Goal: Task Accomplishment & Management: Use online tool/utility

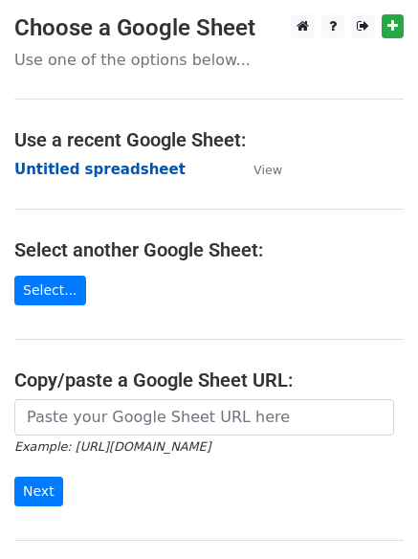
click at [74, 166] on strong "Untitled spreadsheet" at bounding box center [99, 169] width 171 height 17
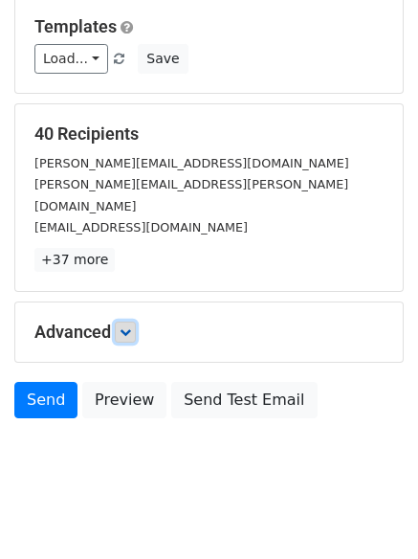
click at [131, 322] on link at bounding box center [125, 332] width 21 height 21
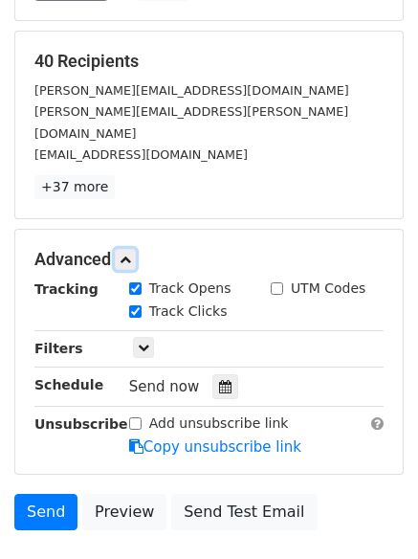
scroll to position [333, 0]
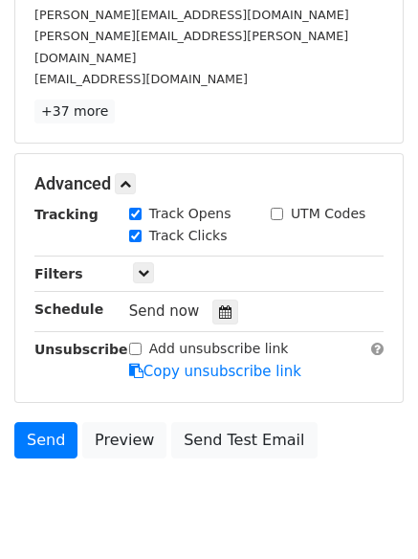
click at [231, 299] on div "Send now" at bounding box center [241, 312] width 225 height 26
drag, startPoint x: 212, startPoint y: 292, endPoint x: 197, endPoint y: 297, distance: 15.1
click at [219, 305] on icon at bounding box center [225, 311] width 12 height 13
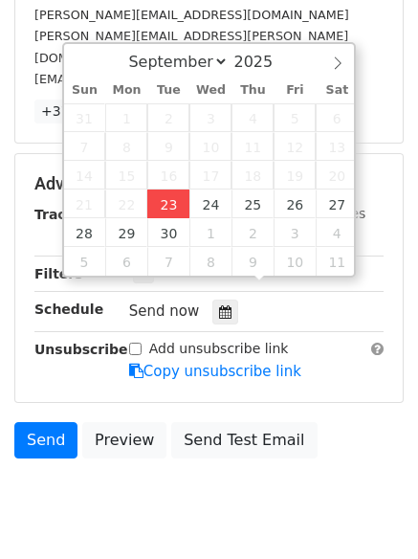
type input "2025-09-23 12:00"
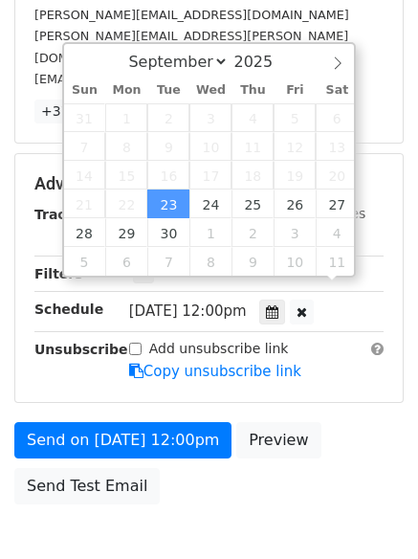
scroll to position [1, 0]
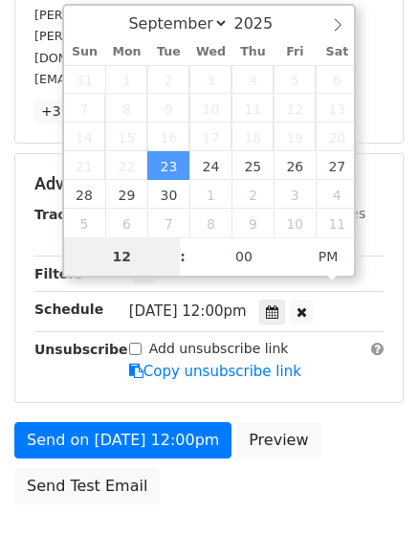
type input "4"
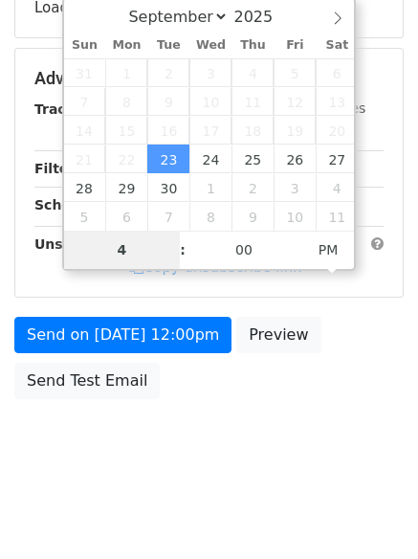
scroll to position [342, 0]
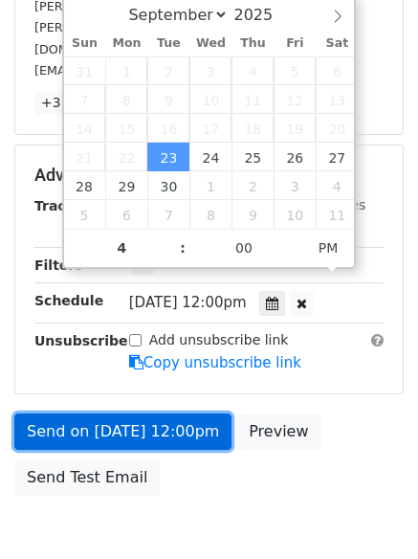
type input "2025-09-23 16:00"
click at [139, 414] on link "Send on Sep 23 at 12:00pm" at bounding box center [122, 432] width 217 height 36
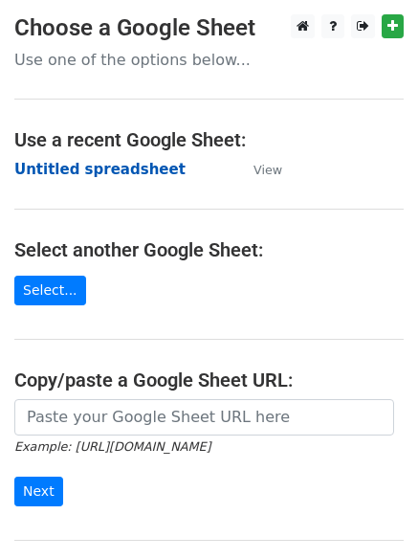
click at [56, 169] on strong "Untitled spreadsheet" at bounding box center [99, 169] width 171 height 17
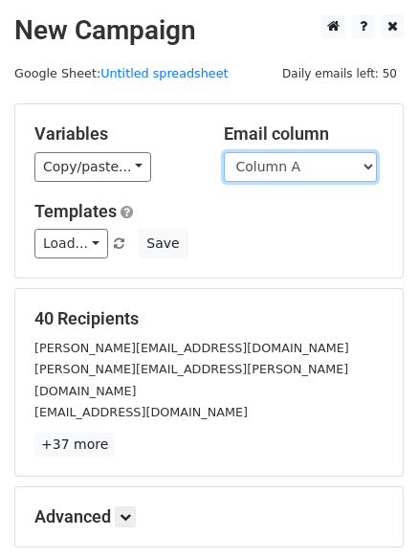
drag, startPoint x: 0, startPoint y: 0, endPoint x: 270, endPoint y: 175, distance: 321.9
click at [270, 175] on select "Column A Column B Column C Column D Column E" at bounding box center [300, 167] width 153 height 30
select select "Column B"
click at [224, 152] on select "Column A Column B Column C Column D Column E" at bounding box center [300, 167] width 153 height 30
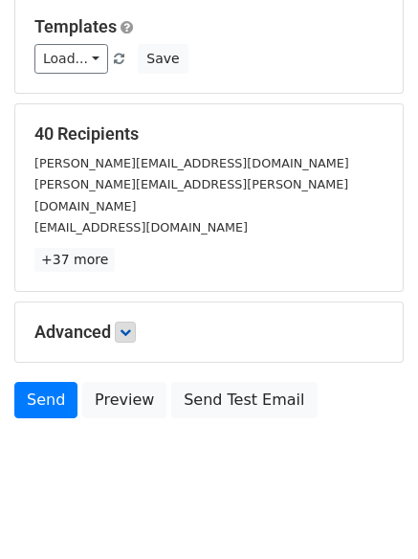
drag, startPoint x: 146, startPoint y: 318, endPoint x: 135, endPoint y: 313, distance: 11.6
click at [141, 322] on h5 "Advanced" at bounding box center [209, 332] width 350 height 21
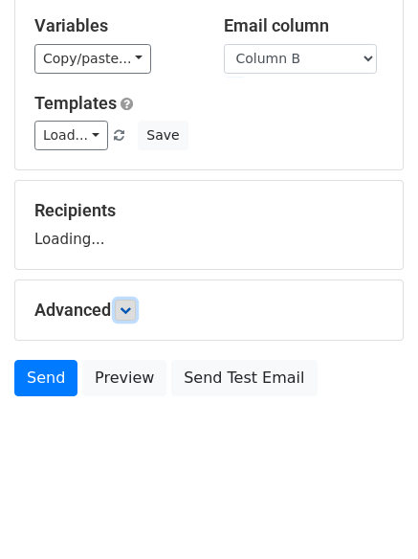
click at [128, 309] on icon at bounding box center [125, 309] width 11 height 11
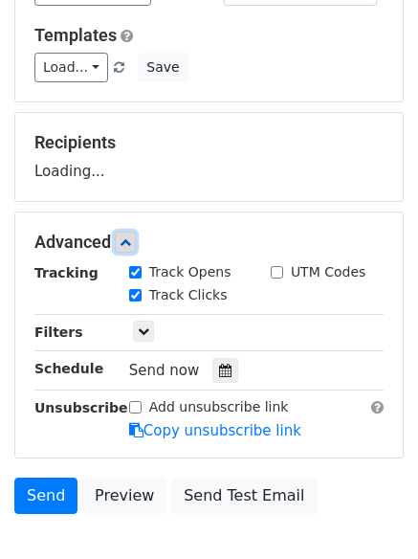
scroll to position [277, 0]
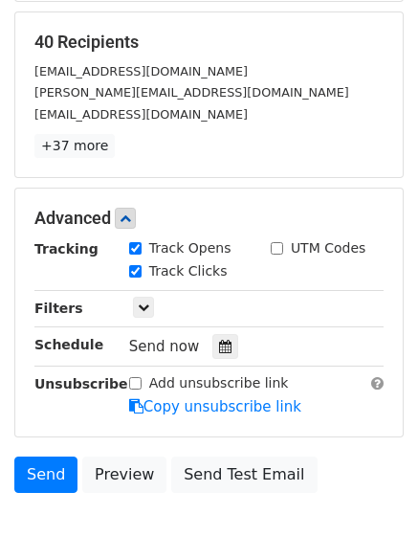
drag, startPoint x: 218, startPoint y: 350, endPoint x: 193, endPoint y: 336, distance: 28.7
click at [220, 352] on icon at bounding box center [225, 346] width 12 height 13
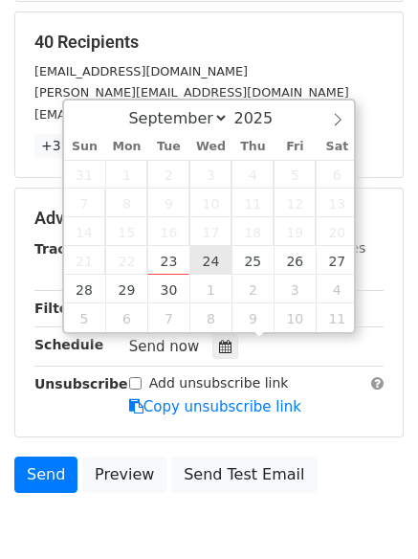
type input "2025-09-24 12:00"
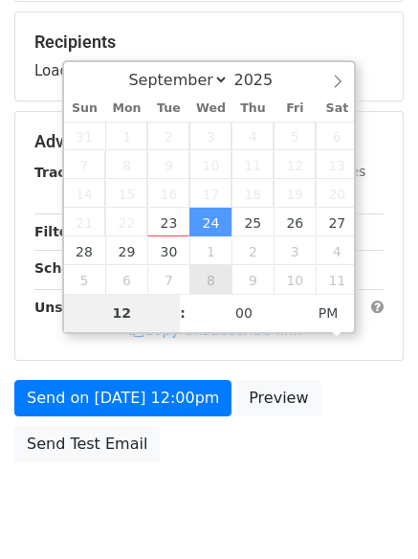
type input "5"
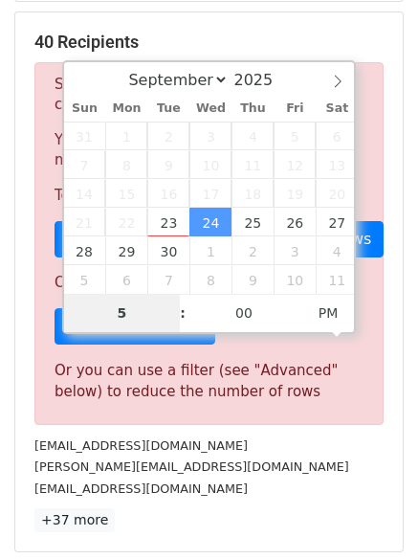
scroll to position [793, 0]
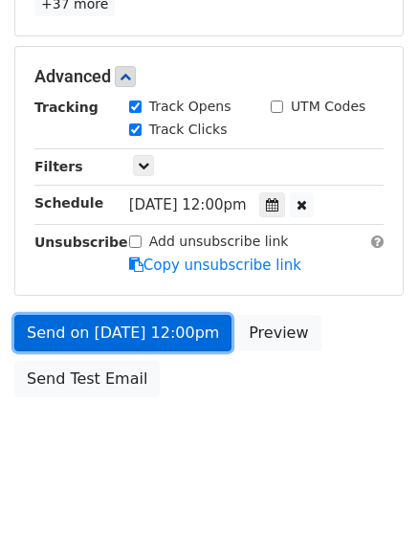
type input "2025-09-24 17:00"
click at [136, 338] on link "Send on Sep 24 at 12:00pm" at bounding box center [122, 333] width 217 height 36
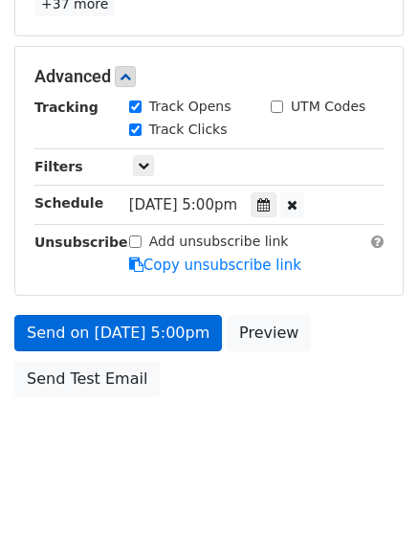
scroll to position [342, 0]
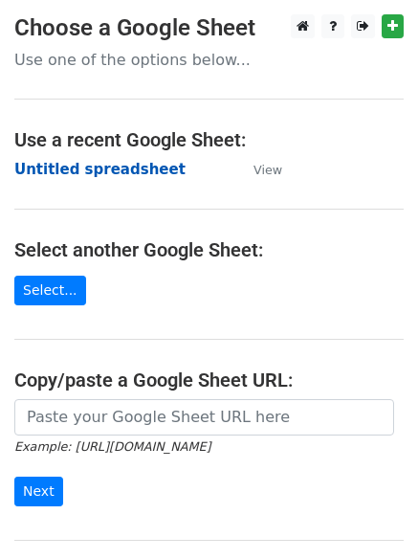
click at [60, 164] on strong "Untitled spreadsheet" at bounding box center [99, 169] width 171 height 17
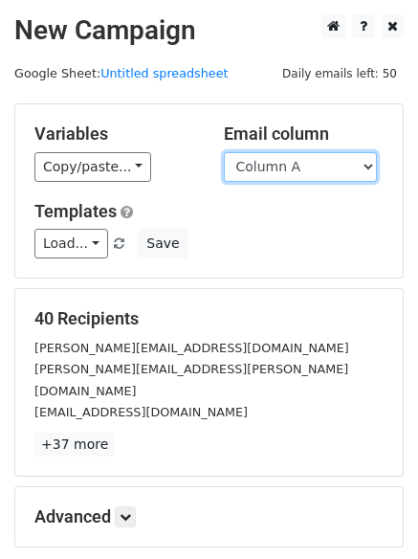
click at [301, 167] on select "Column A Column B Column C Column D Column E" at bounding box center [300, 167] width 153 height 30
select select "Column C"
click at [224, 152] on select "Column A Column B Column C Column D Column E" at bounding box center [300, 167] width 153 height 30
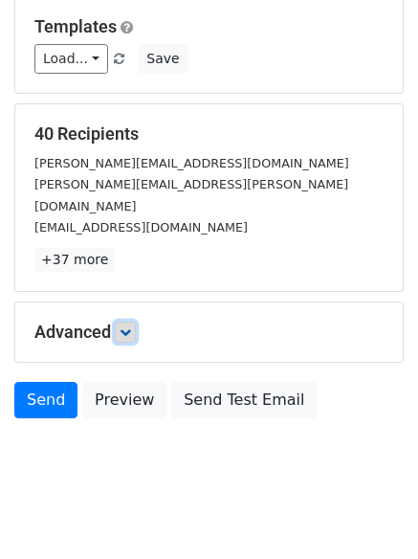
click at [124, 327] on icon at bounding box center [125, 332] width 11 height 11
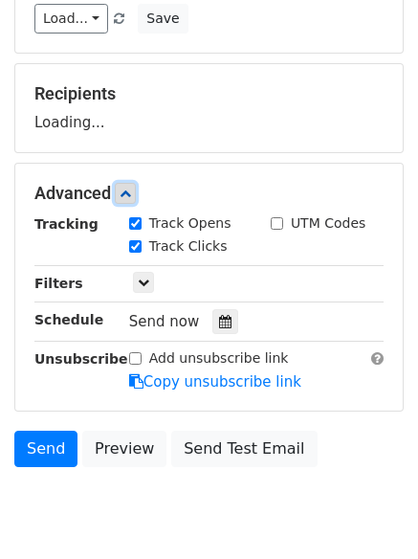
scroll to position [267, 0]
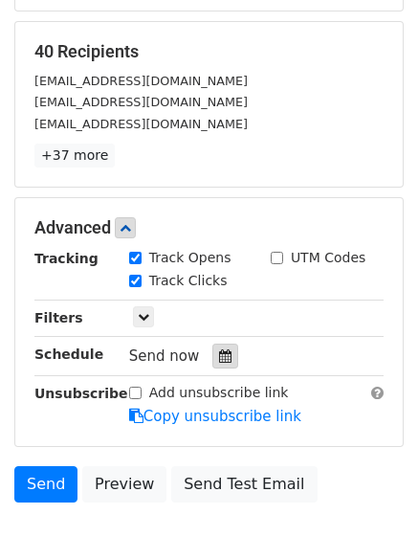
click at [219, 359] on icon at bounding box center [225, 356] width 12 height 13
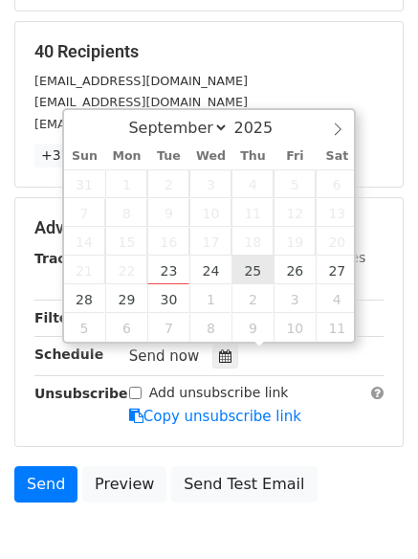
type input "2025-09-25 12:00"
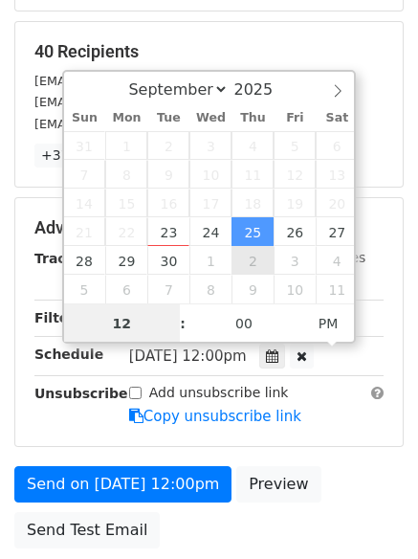
scroll to position [1, 0]
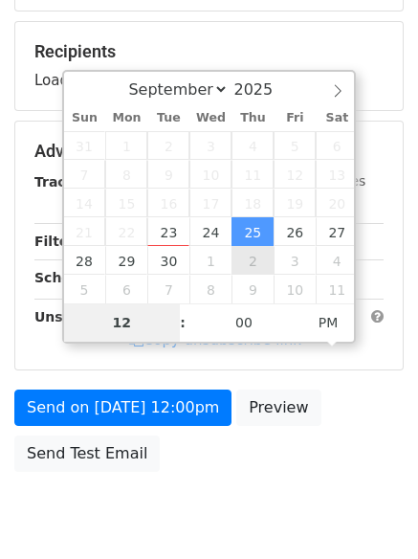
type input "6"
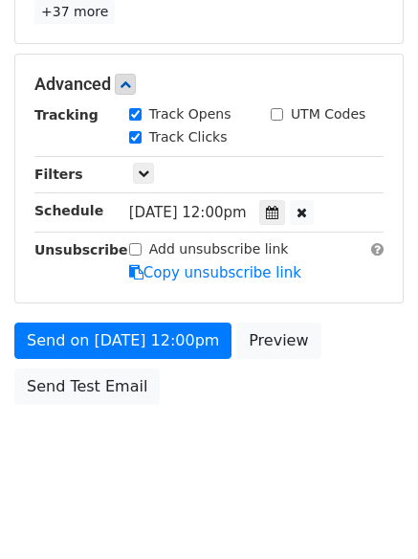
scroll to position [793, 0]
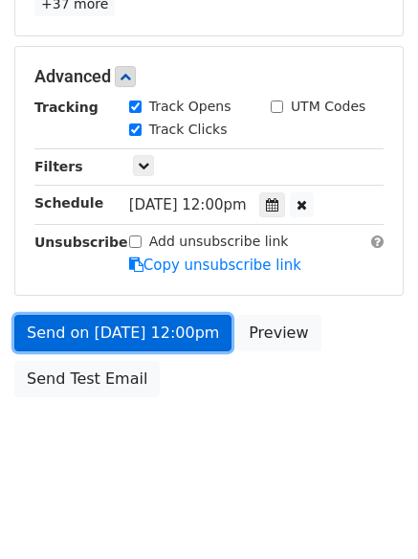
type input "2025-09-25 18:00"
click at [120, 315] on link "Send on Sep 25 at 12:00pm" at bounding box center [122, 333] width 217 height 36
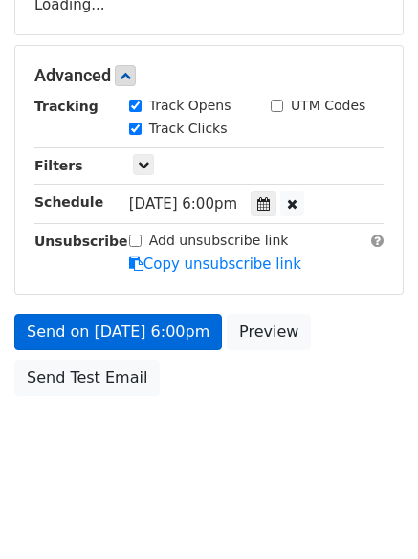
scroll to position [342, 0]
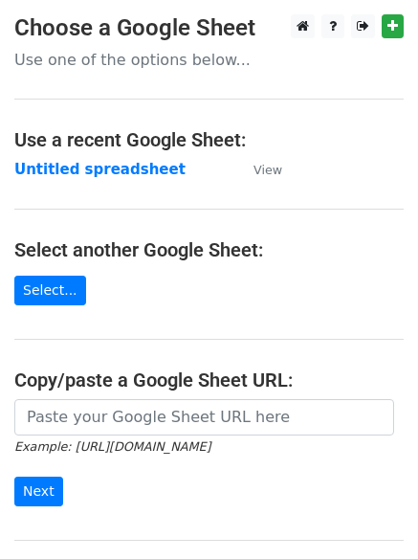
click at [66, 155] on main "Choose a Google Sheet Use one of the options below... Use a recent Google Sheet…" at bounding box center [209, 311] width 418 height 595
click at [66, 177] on strong "Untitled spreadsheet" at bounding box center [99, 169] width 171 height 17
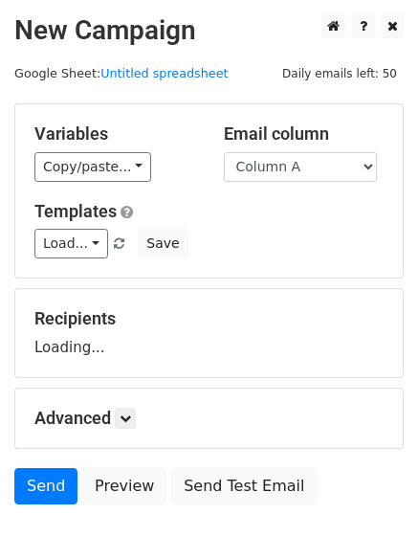
select select "Column D"
click at [224, 152] on select "Column A Column B Column C Column D Column E" at bounding box center [300, 167] width 153 height 30
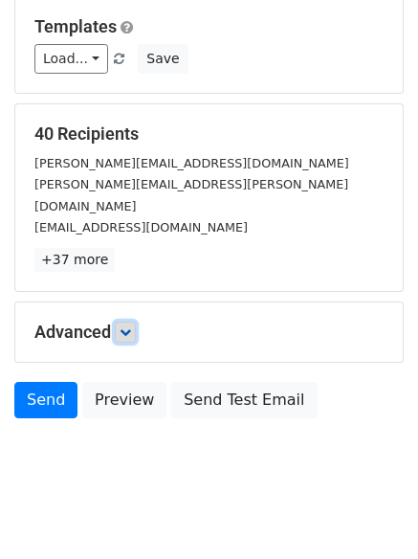
click at [131, 327] on icon at bounding box center [125, 332] width 11 height 11
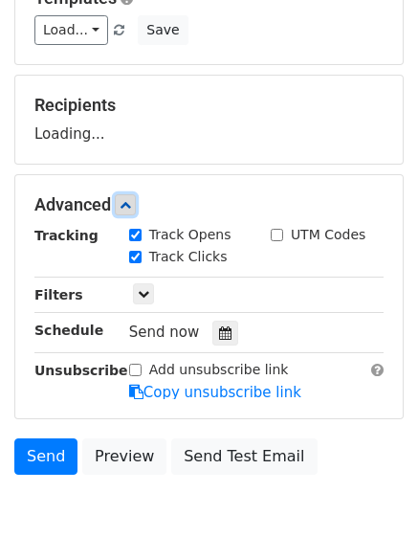
scroll to position [244, 0]
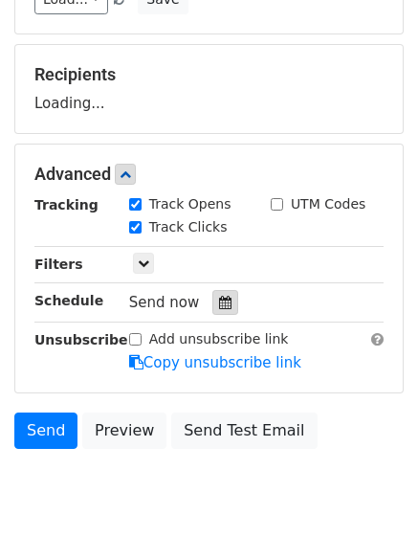
click at [218, 298] on div "Tracking Track Opens UTM Codes Track Clicks Filters Only include spreadsheet ro…" at bounding box center [209, 283] width 350 height 179
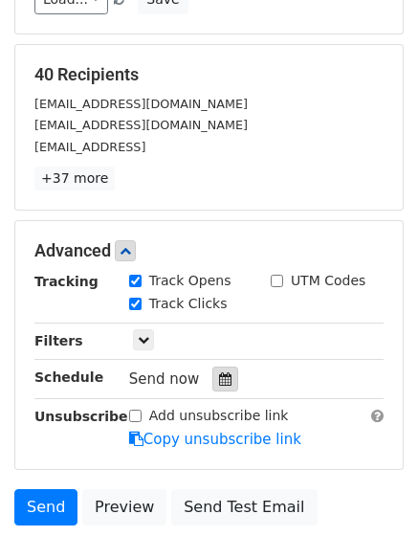
click at [219, 375] on icon at bounding box center [225, 378] width 12 height 13
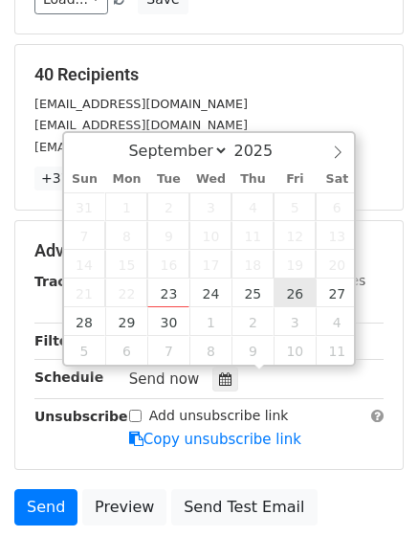
type input "2025-09-26 12:00"
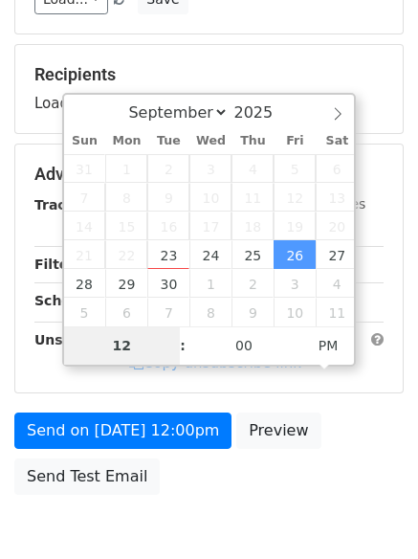
type input "7"
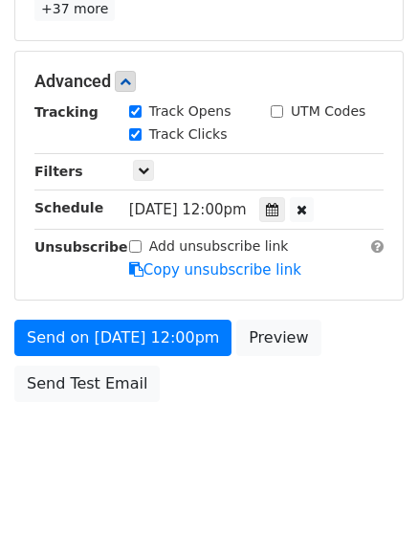
scroll to position [793, 0]
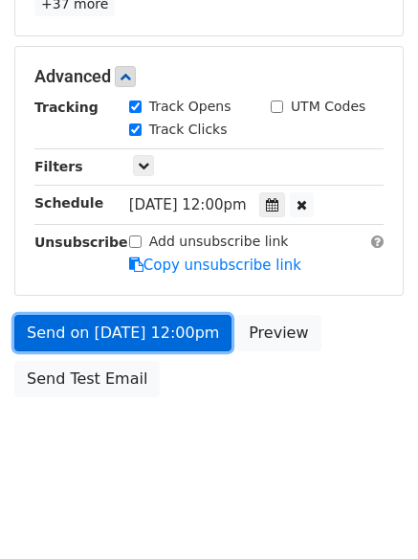
type input "2025-09-26 19:00"
click at [124, 336] on link "Send on Sep 26 at 12:00pm" at bounding box center [122, 333] width 217 height 36
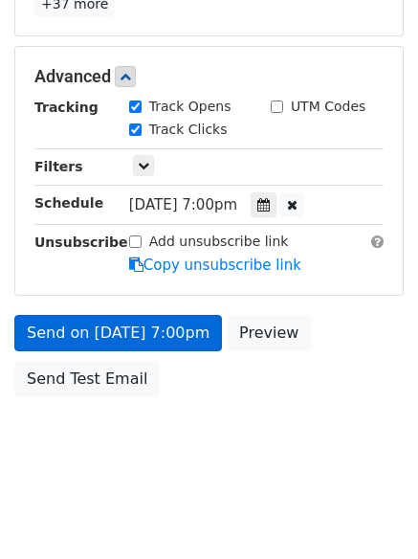
scroll to position [342, 0]
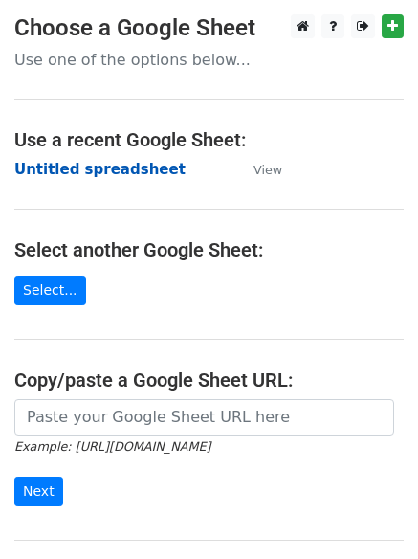
click at [61, 171] on strong "Untitled spreadsheet" at bounding box center [99, 169] width 171 height 17
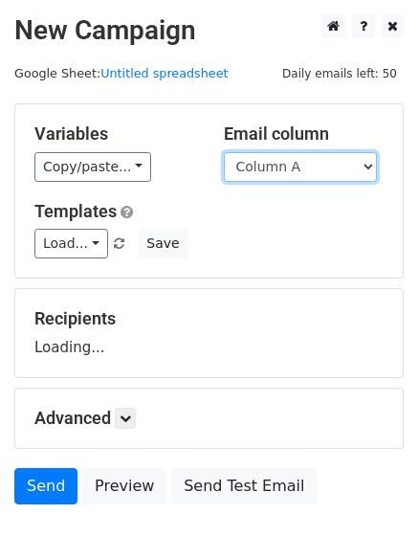
drag, startPoint x: 0, startPoint y: 0, endPoint x: 302, endPoint y: 180, distance: 351.3
click at [299, 171] on select "Column A Column B Column C Column D Column E" at bounding box center [300, 167] width 153 height 30
click at [224, 152] on select "Column A Column B Column C Column D Column E" at bounding box center [300, 167] width 153 height 30
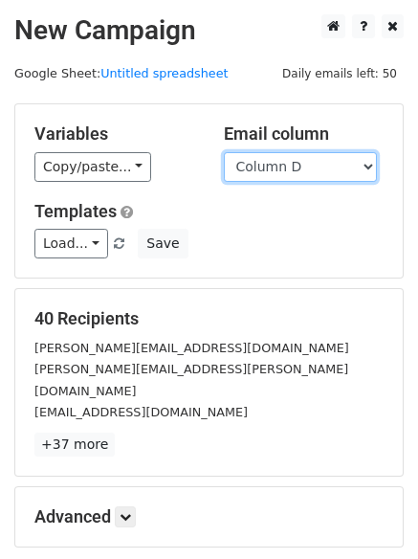
drag, startPoint x: 282, startPoint y: 162, endPoint x: 282, endPoint y: 179, distance: 17.3
click at [282, 162] on select "Column A Column B Column C Column D Column E" at bounding box center [300, 167] width 153 height 30
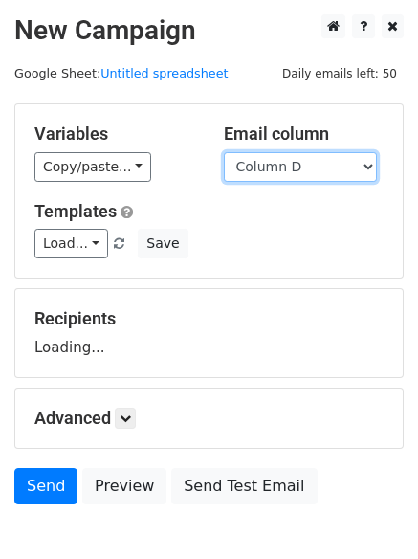
select select "Column E"
click at [224, 152] on select "Column A Column B Column C Column D Column E" at bounding box center [300, 167] width 153 height 30
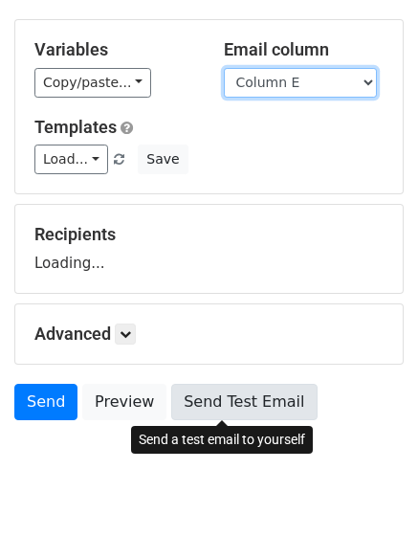
scroll to position [108, 0]
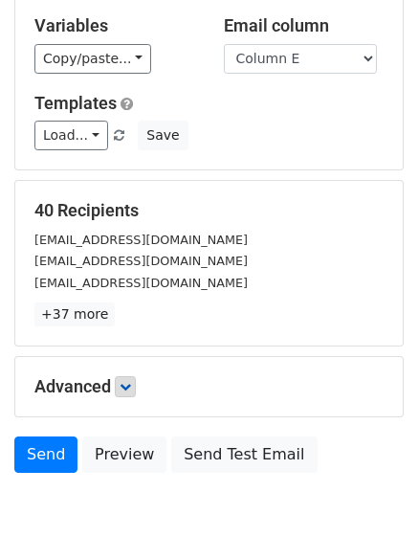
click at [137, 307] on p "+37 more" at bounding box center [209, 315] width 350 height 24
click at [136, 382] on link at bounding box center [125, 386] width 21 height 21
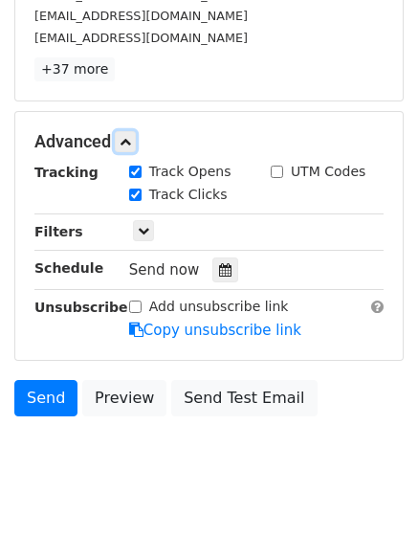
scroll to position [359, 0]
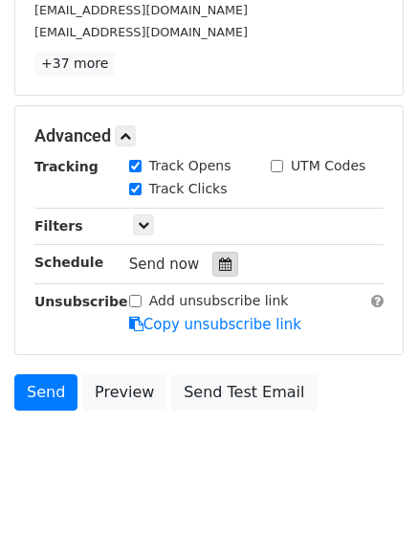
click at [222, 269] on icon at bounding box center [225, 264] width 12 height 13
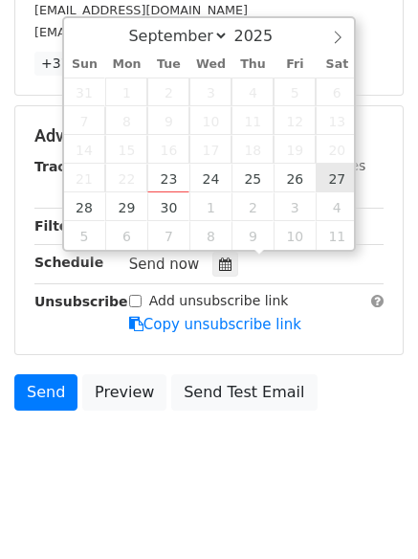
type input "[DATE] 12:00"
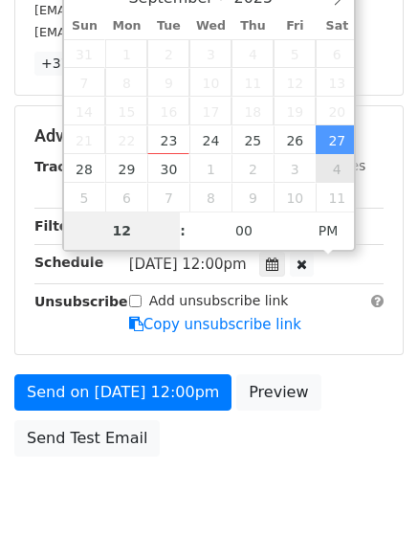
scroll to position [342, 0]
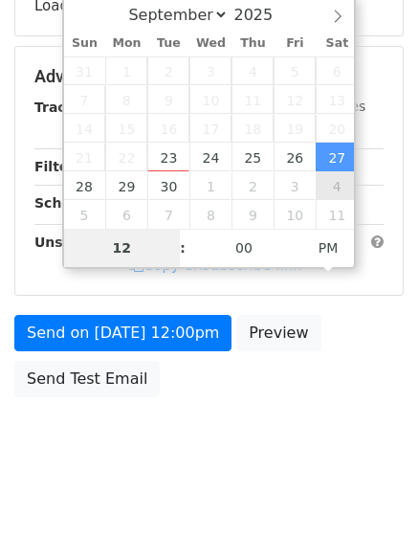
type input "8"
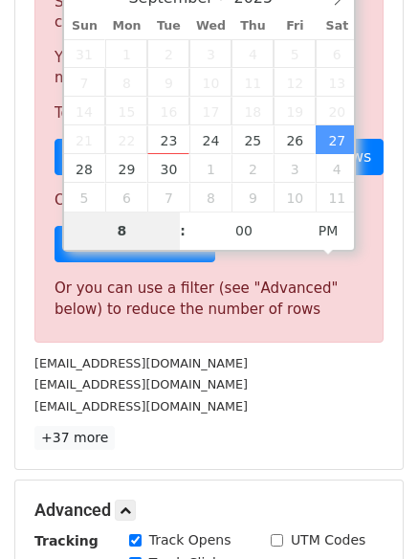
scroll to position [793, 0]
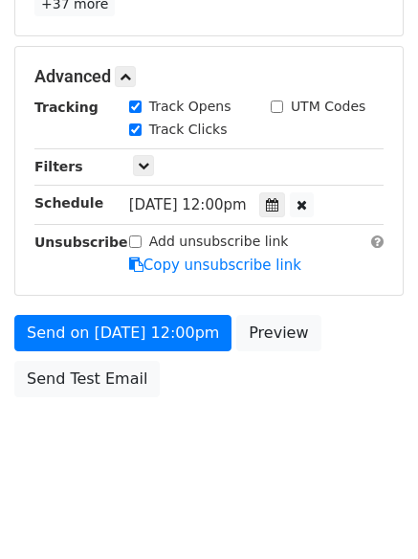
type input "[DATE] 20:00"
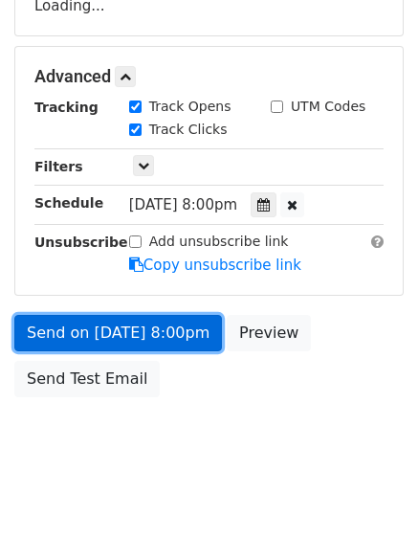
scroll to position [418, 0]
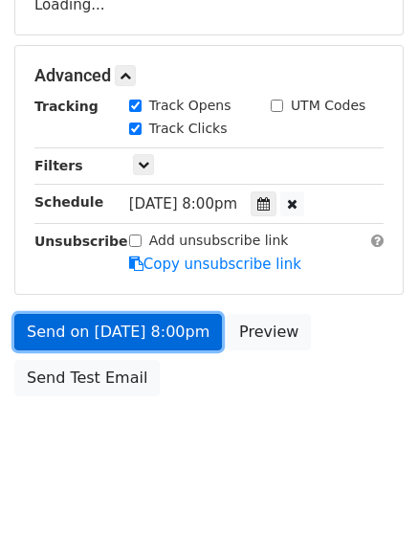
click at [138, 327] on link "Send on [DATE] 8:00pm" at bounding box center [118, 332] width 208 height 36
